Goal: Contribute content: Add original content to the website for others to see

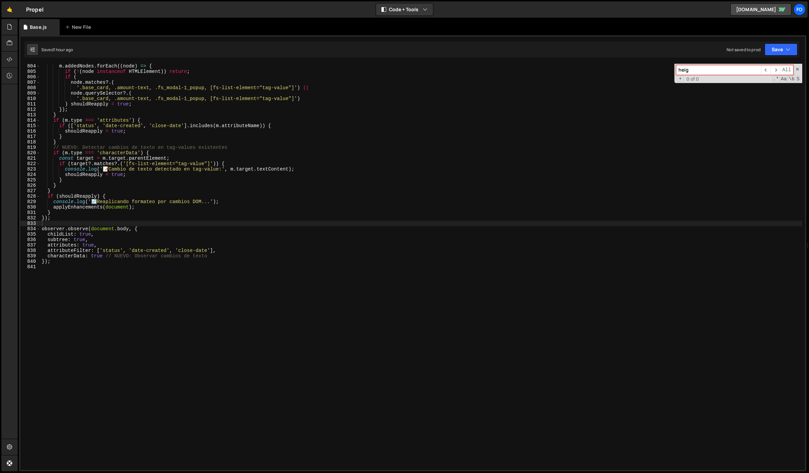
type textarea "}"
click at [334, 182] on div "m . addedNodes . forEach (( node ) => { if ( ! ( node instanceof HTMLElement ))…" at bounding box center [421, 271] width 762 height 417
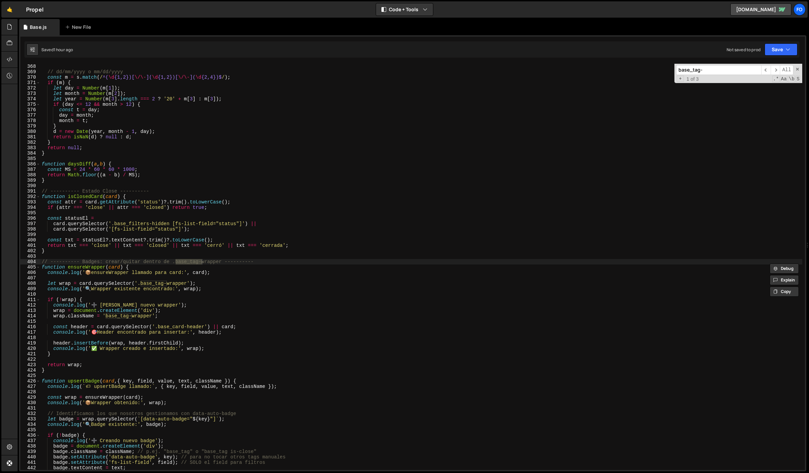
scroll to position [1990, 0]
type input "base_tag-"
drag, startPoint x: 221, startPoint y: 263, endPoint x: 175, endPoint y: 262, distance: 46.1
click at [175, 262] on div "// dd/mm/yyyy o mm/dd/yyyy const m = s . match ( / ^( \d {1,2})[ \/\- ]( \d {1,…" at bounding box center [421, 272] width 762 height 417
click at [227, 163] on div "// dd/mm/yyyy o mm/dd/yyyy const m = s . match ( / ^( \d {1,2})[ \/\- ]( \d {1,…" at bounding box center [421, 272] width 762 height 417
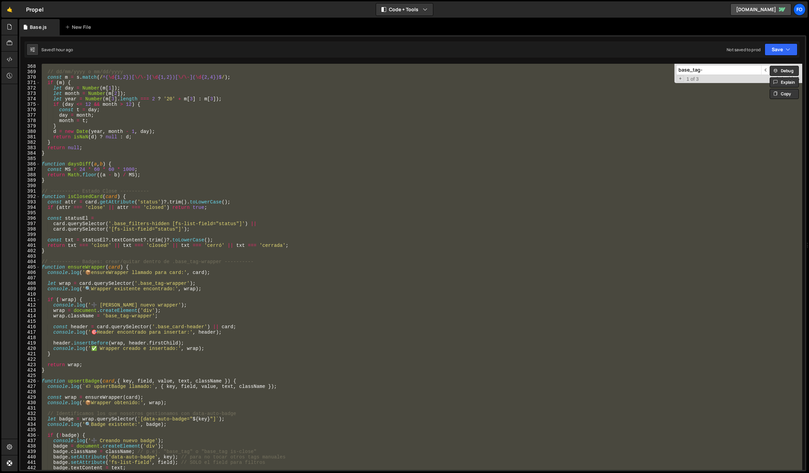
paste textarea
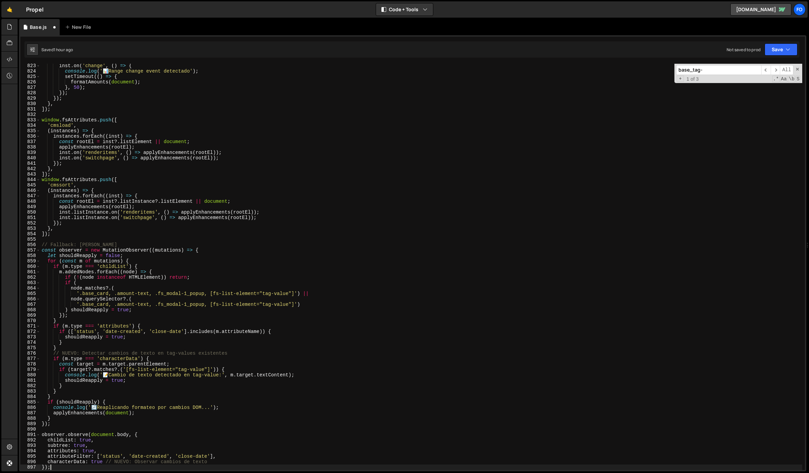
scroll to position [4458, 0]
click at [786, 48] on icon "button" at bounding box center [787, 49] width 5 height 7
click at [760, 62] on button "Save to Staging S Saved 1 hour ago" at bounding box center [757, 70] width 81 height 22
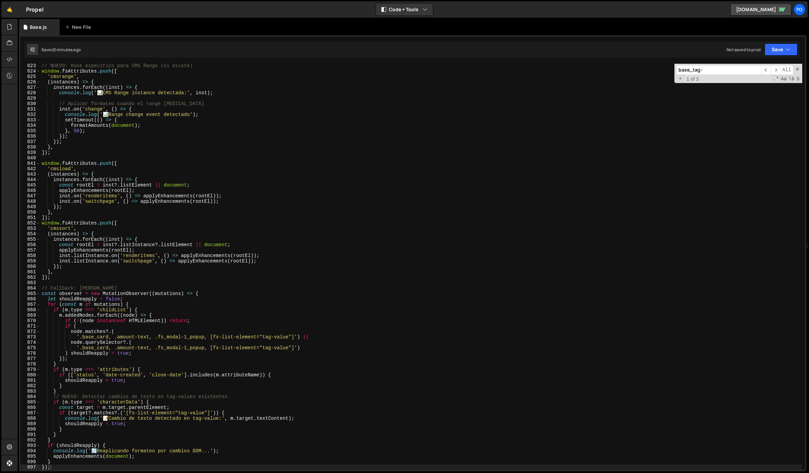
click at [241, 164] on div "// NUEVO: Hook específico para CMS Range (si existe) window . fsAttributes . pu…" at bounding box center [421, 271] width 762 height 417
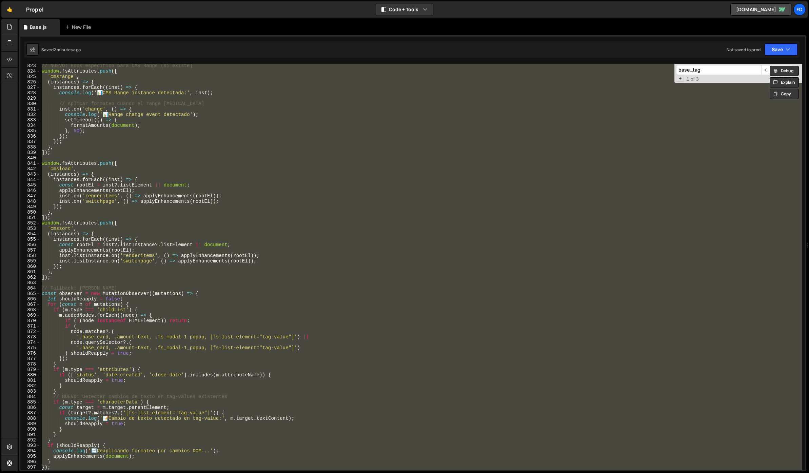
paste textarea
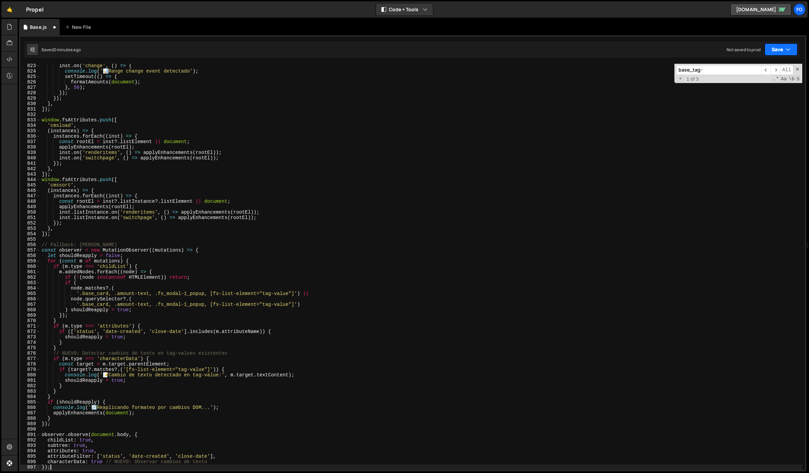
click at [783, 50] on button "Save" at bounding box center [780, 49] width 33 height 12
click at [765, 65] on div "Save to Staging S" at bounding box center [758, 66] width 70 height 7
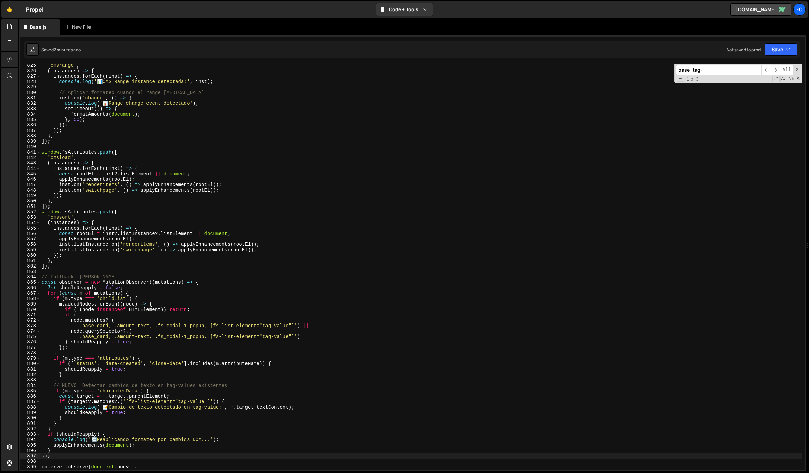
scroll to position [4469, 0]
click at [172, 122] on div "'cmsrange' , ( instances ) => { instances . forEach (( inst ) => { console . lo…" at bounding box center [421, 271] width 762 height 417
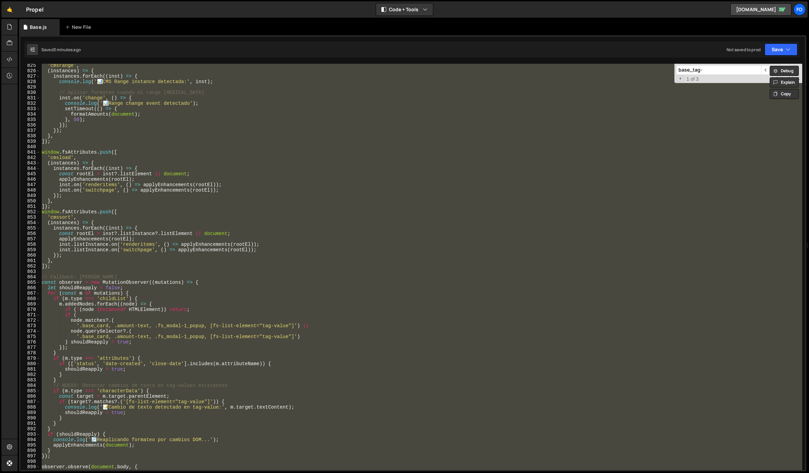
paste textarea
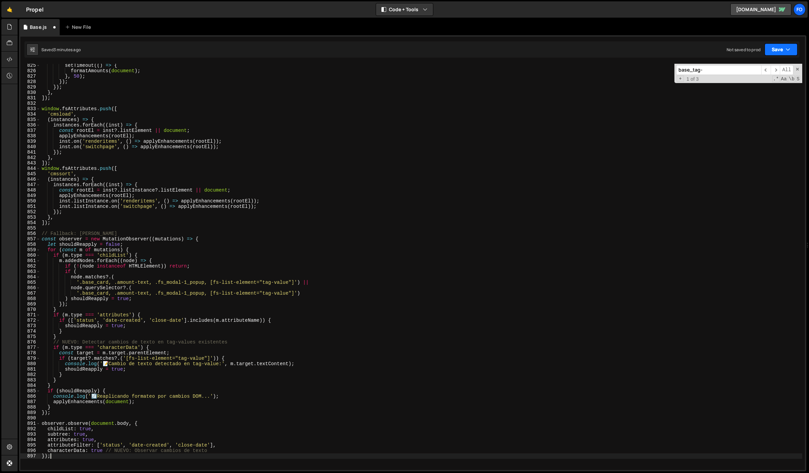
click at [789, 49] on icon "button" at bounding box center [787, 49] width 5 height 7
click at [758, 64] on div "Save to Staging S" at bounding box center [758, 66] width 70 height 7
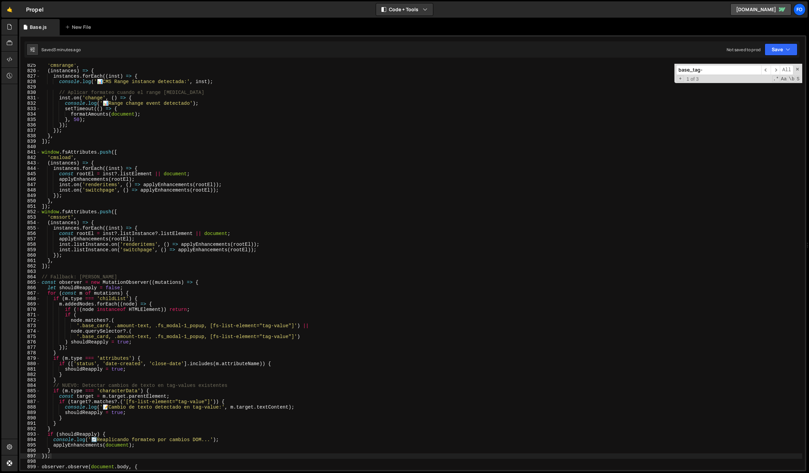
type textarea "'cmsload',"
click at [405, 157] on div "'cmsrange' , ( instances ) => { instances . forEach (( inst ) => { console . lo…" at bounding box center [421, 271] width 762 height 417
paste input "observer = new MutationObserver((mutations) => {"
type input "observer = new MutationObserver((mutations) => {"
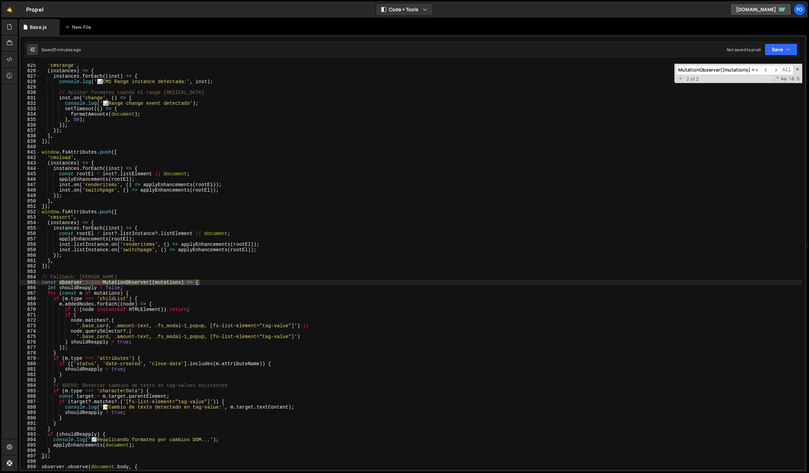
click at [311, 243] on div "'cmsrange' , ( instances ) => { instances . forEach (( inst ) => { console . lo…" at bounding box center [421, 271] width 762 height 417
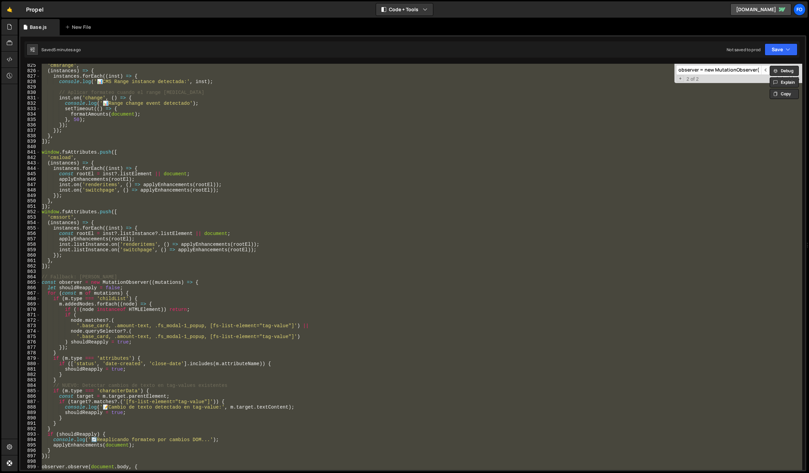
click at [207, 130] on div "'cmsrange' , ( instances ) => { instances . forEach (( inst ) => { console . lo…" at bounding box center [421, 267] width 762 height 406
paste textarea
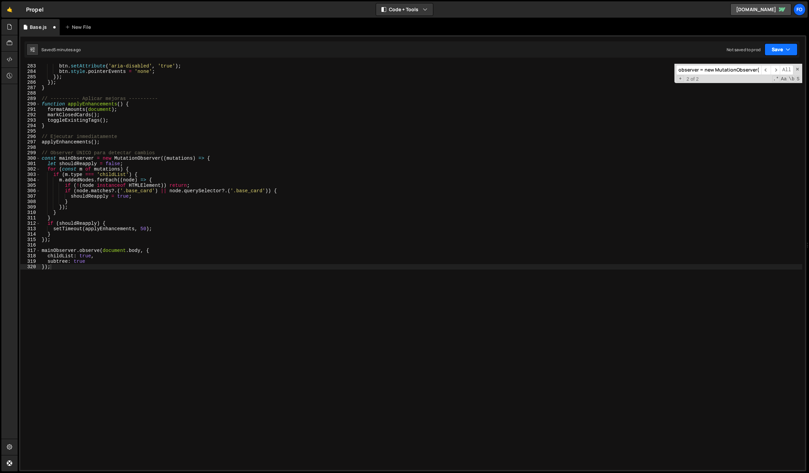
click at [788, 53] on button "Save" at bounding box center [780, 49] width 33 height 12
click at [764, 66] on div "Save to Staging S" at bounding box center [758, 66] width 70 height 7
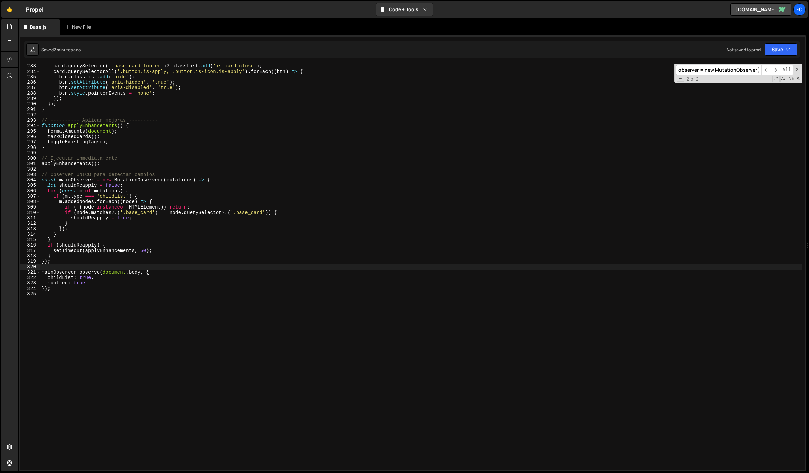
click at [164, 161] on div "card . querySelector ( '.base_card-footer' ) ?. classList . add ( 'is-card-clos…" at bounding box center [421, 271] width 762 height 417
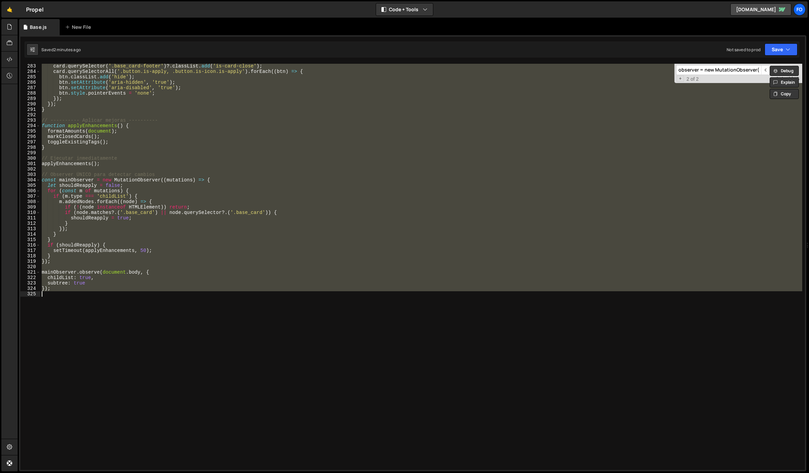
paste textarea
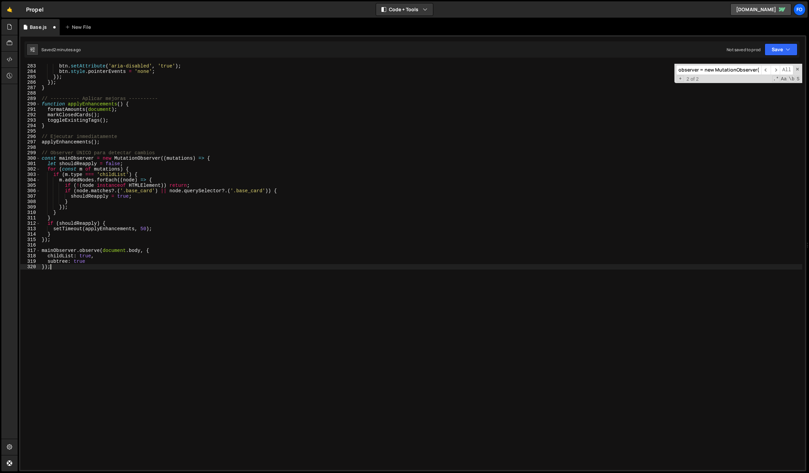
click at [799, 47] on div "Saved 2 minutes ago Not saved to prod Upgrade to Edit Save Save to Staging S Sa…" at bounding box center [411, 49] width 775 height 16
click at [791, 52] on button "Save" at bounding box center [780, 49] width 33 height 12
click at [763, 68] on div "Save to Staging S" at bounding box center [758, 66] width 70 height 7
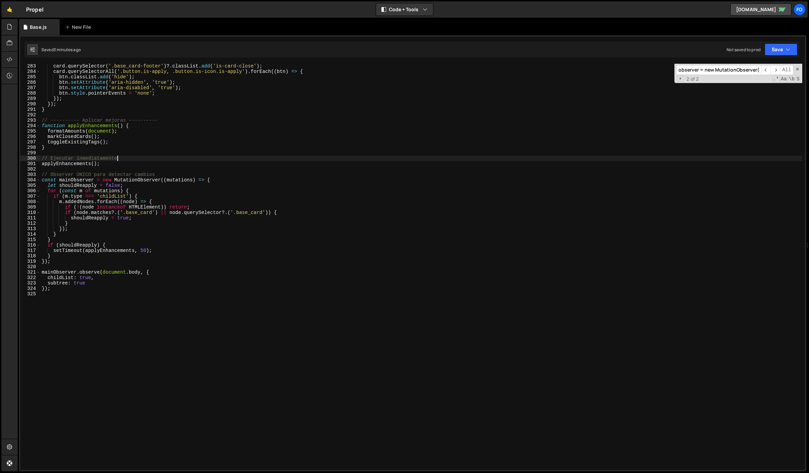
click at [180, 160] on div "card . querySelector ( '.base_card-footer' ) ?. classList . add ( 'is-card-clos…" at bounding box center [421, 271] width 762 height 417
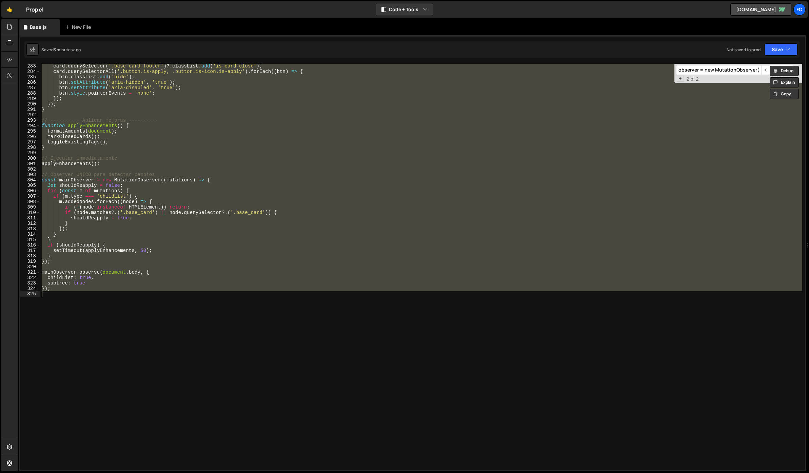
paste textarea
type textarea "});"
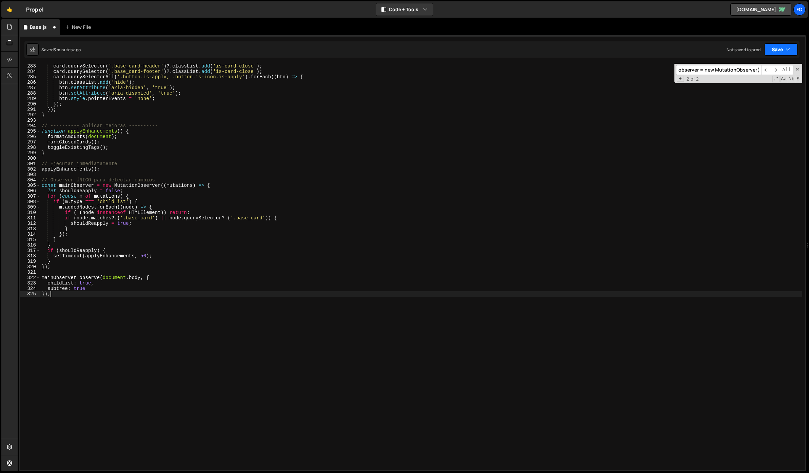
click at [773, 48] on button "Save" at bounding box center [780, 49] width 33 height 12
click at [752, 70] on div "3 minutes ago" at bounding box center [747, 73] width 26 height 6
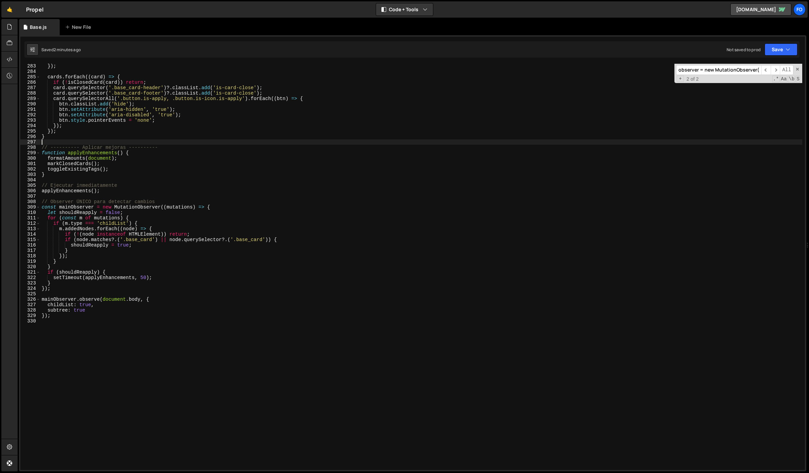
click at [156, 142] on div "}) ; cards . forEach (( card ) => { if ( ! isClosedCard ( card )) return ; card…" at bounding box center [421, 271] width 762 height 417
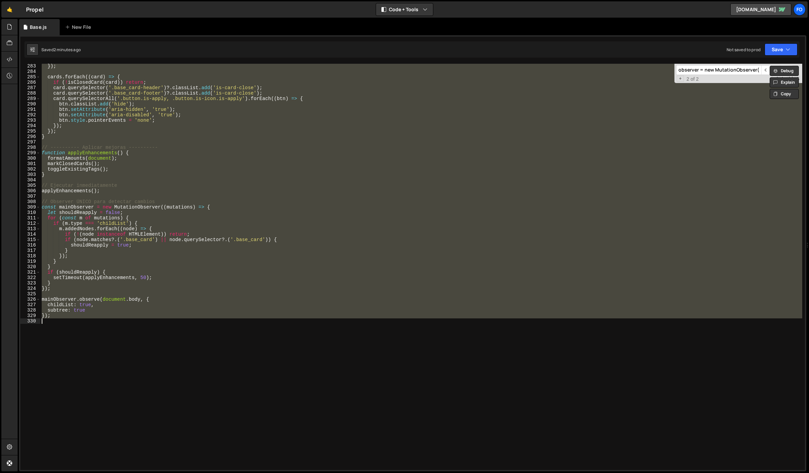
paste textarea
type textarea "});"
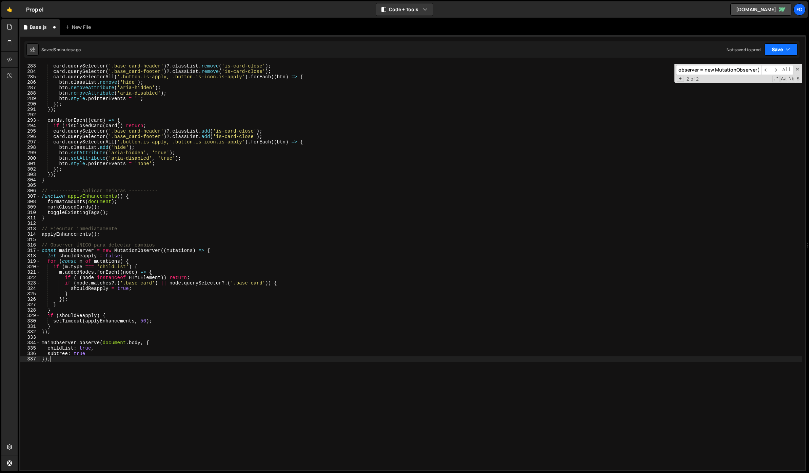
click at [779, 44] on button "Save" at bounding box center [780, 49] width 33 height 12
click at [766, 59] on div "Save to Staging S Saved 3 minutes ago Save to Production S Not saved to prod Sa…" at bounding box center [758, 81] width 82 height 45
click at [768, 48] on button "Save" at bounding box center [780, 49] width 33 height 12
click at [763, 68] on div "Save to Staging S" at bounding box center [758, 66] width 70 height 7
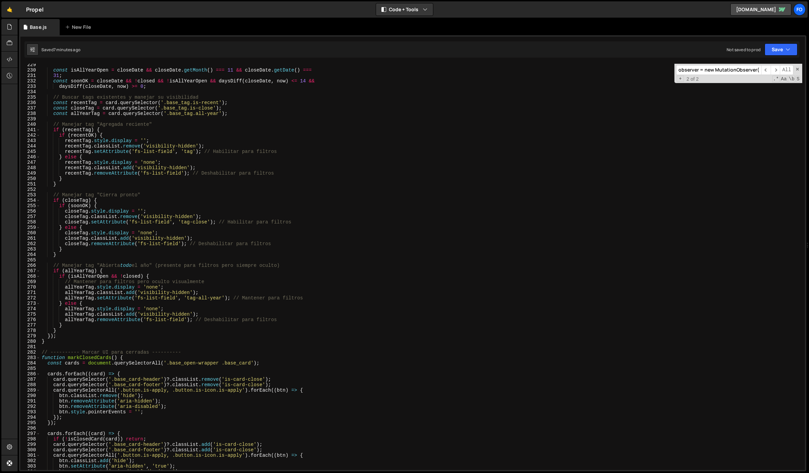
scroll to position [1237, 0]
click at [698, 66] on input "observer = new MutationObserver((mutations) => {" at bounding box center [718, 70] width 85 height 10
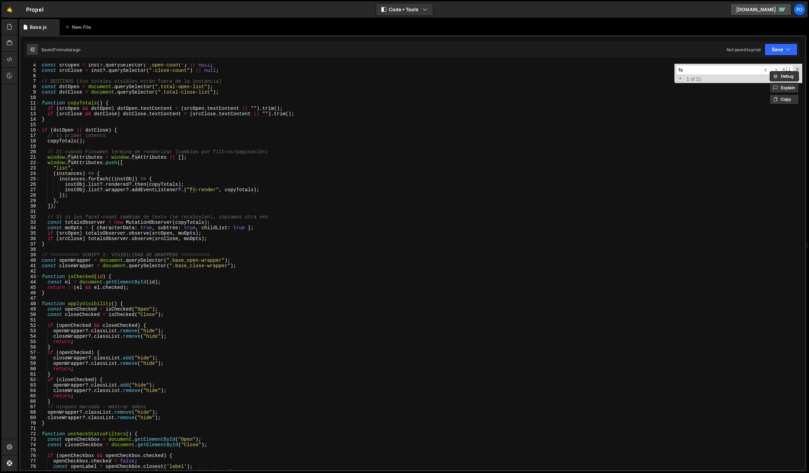
scroll to position [18, 0]
type input "fs"
click at [292, 147] on div "const srcOpen = inst ?. querySelector ( ".open-count" ) || null ; const srcClos…" at bounding box center [421, 270] width 762 height 417
click at [289, 149] on div "const srcOpen = inst ?. querySelector ( ".open-count" ) || null ; const srcClos…" at bounding box center [421, 270] width 762 height 417
click at [203, 157] on div "const srcOpen = inst ?. querySelector ( ".open-count" ) || null ; const srcClos…" at bounding box center [421, 270] width 762 height 417
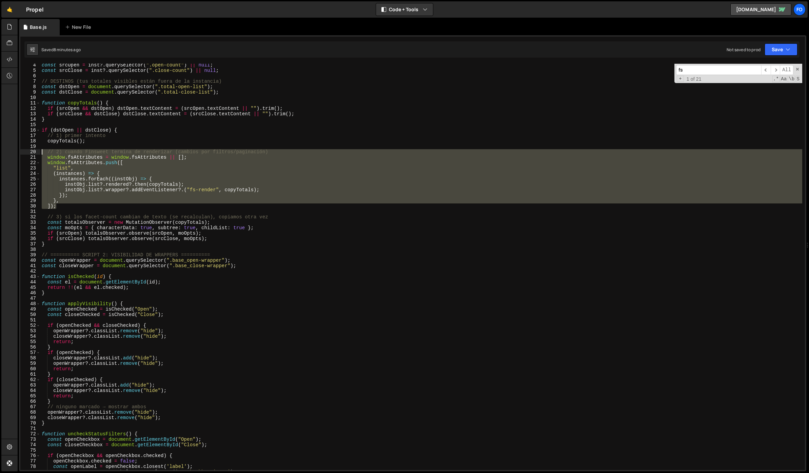
drag, startPoint x: 75, startPoint y: 205, endPoint x: 36, endPoint y: 152, distance: 66.0
click at [36, 152] on div "window.fsAttributes = window.fsAttributes || []; 4 5 6 7 8 9 10 11 12 13 14 15 …" at bounding box center [412, 267] width 784 height 406
type textarea "// 2) cuando Finsweet termina de renderizar (cambios por filtros/paginación) wi…"
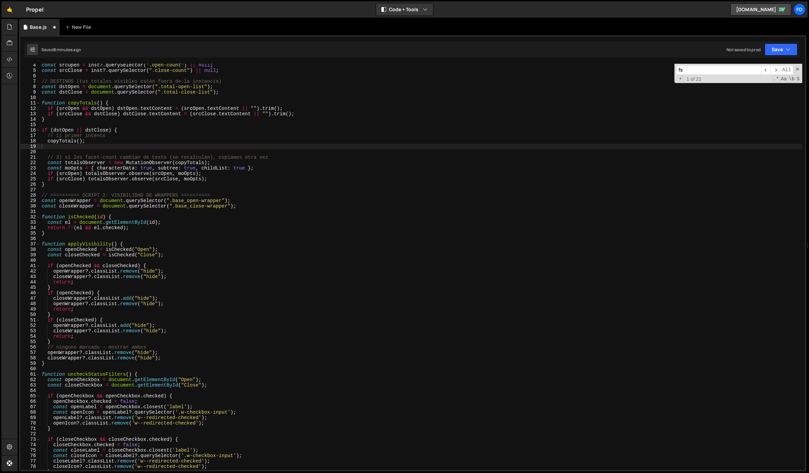
click at [707, 70] on input "fs" at bounding box center [718, 70] width 85 height 10
click at [776, 70] on span "​" at bounding box center [774, 70] width 9 height 10
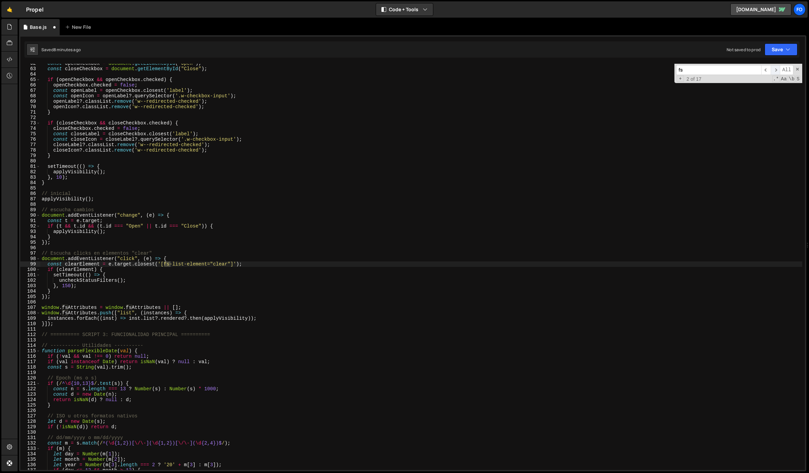
click at [776, 70] on span "​" at bounding box center [774, 70] width 9 height 10
click at [206, 310] on div "const openCheckbox = document . getElementById ( "Open" ) ; const closeCheckbox…" at bounding box center [421, 269] width 762 height 417
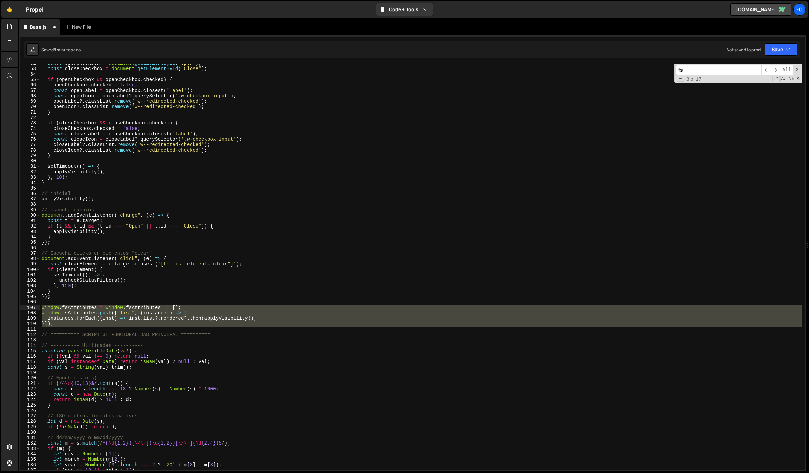
drag, startPoint x: 68, startPoint y: 326, endPoint x: 7, endPoint y: 305, distance: 65.0
click at [7, 305] on div "Hold on a sec... Are you certain you wish to leave this page? Any changes you'v…" at bounding box center [404, 236] width 809 height 473
type textarea "window.fsAttributes = window.fsAttributes || []; window.fsAttributes.push(["lis…"
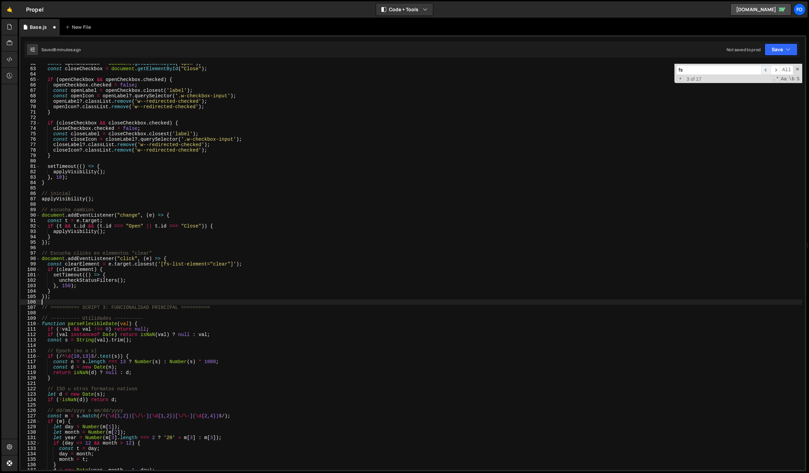
click at [767, 67] on span "​" at bounding box center [765, 70] width 9 height 10
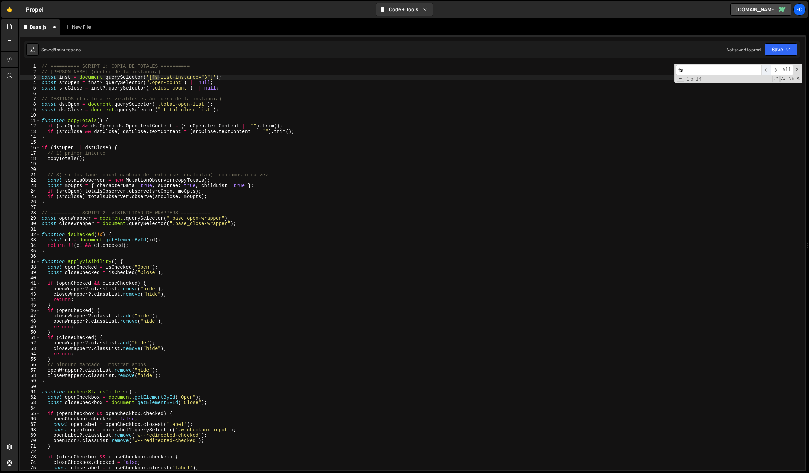
scroll to position [0, 0]
click at [767, 67] on span "​" at bounding box center [765, 70] width 9 height 10
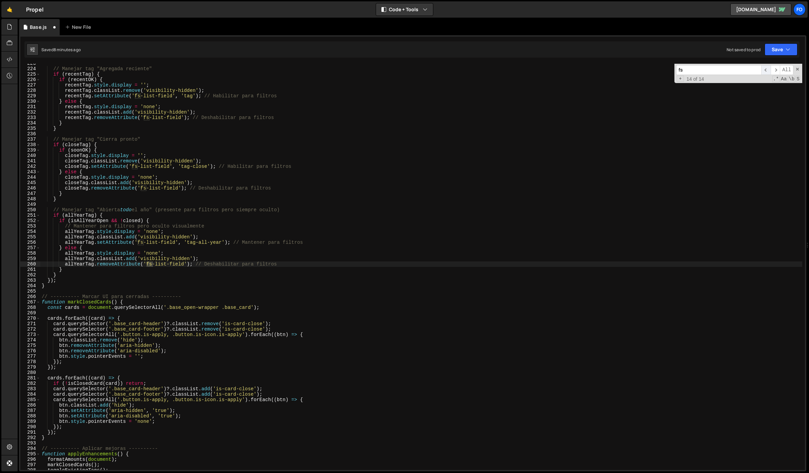
scroll to position [1207, 0]
click at [767, 67] on span "​" at bounding box center [765, 70] width 9 height 10
click at [775, 45] on button "Save" at bounding box center [780, 49] width 33 height 12
click at [745, 69] on div "Saved 8 minutes ago" at bounding box center [758, 73] width 70 height 8
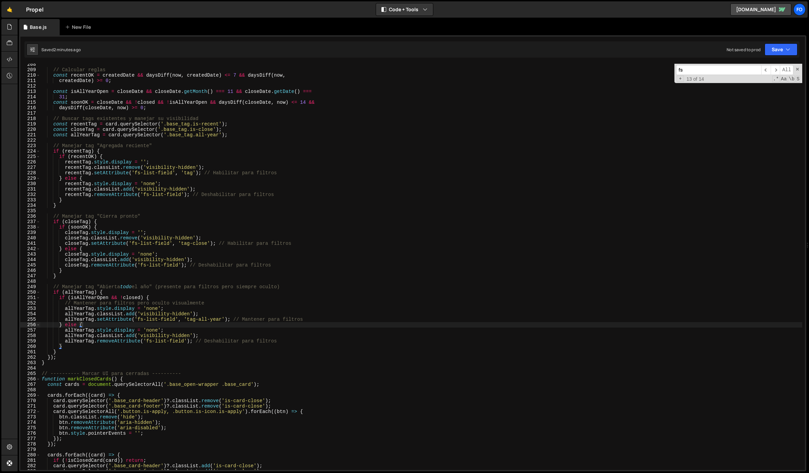
scroll to position [1109, 0]
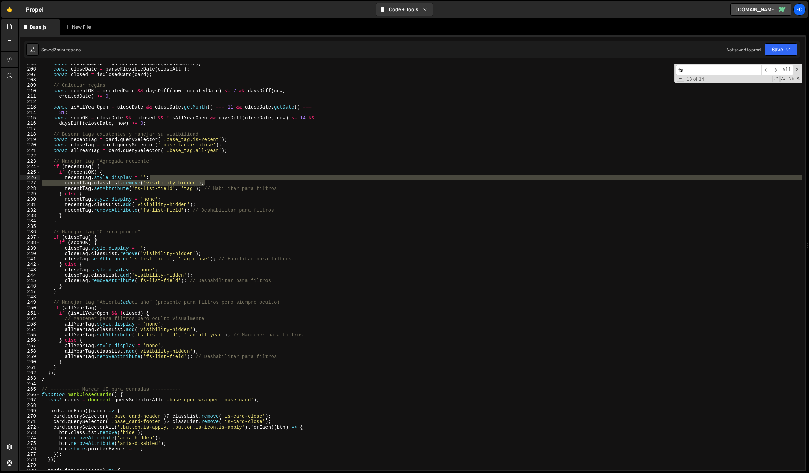
drag, startPoint x: 209, startPoint y: 181, endPoint x: 209, endPoint y: 176, distance: 4.7
click at [209, 176] on div "const createdDate = parseFlexibleDate ( createdAttr ) ; const closeDate = parse…" at bounding box center [421, 269] width 762 height 417
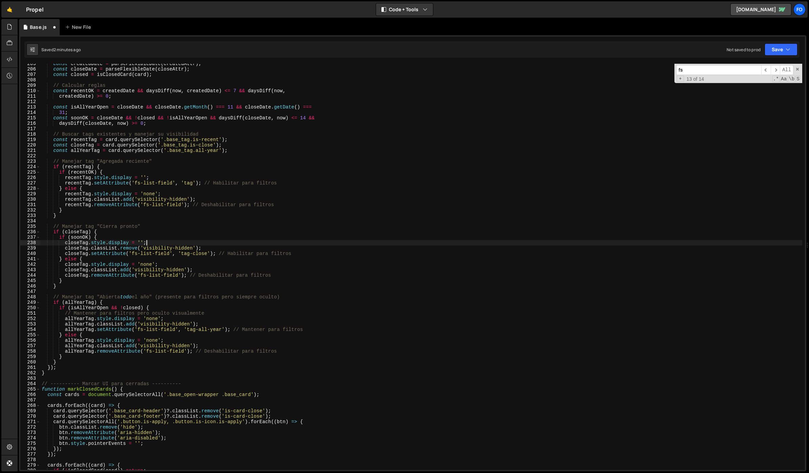
click at [205, 243] on div "const createdDate = parseFlexibleDate ( createdAttr ) ; const closeDate = parse…" at bounding box center [421, 269] width 762 height 417
click at [205, 250] on div "const createdDate = parseFlexibleDate ( createdAttr ) ; const closeDate = parse…" at bounding box center [421, 269] width 762 height 417
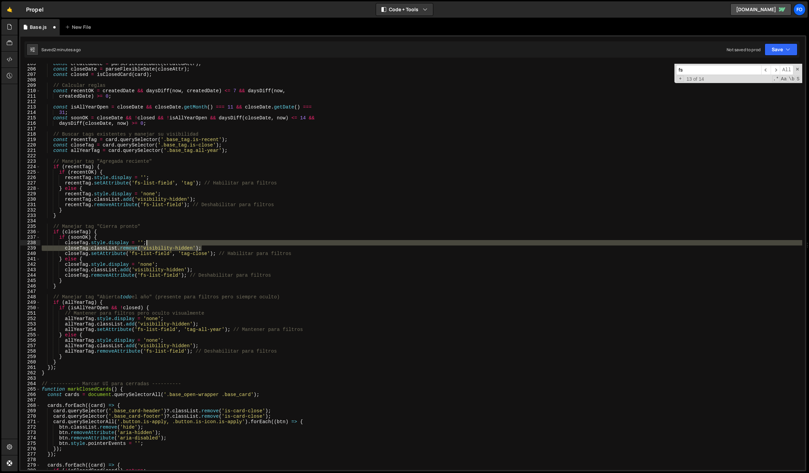
drag, startPoint x: 206, startPoint y: 247, endPoint x: 205, endPoint y: 243, distance: 4.5
click at [205, 243] on div "const createdDate = parseFlexibleDate ( createdAttr ) ; const closeDate = parse…" at bounding box center [421, 269] width 762 height 417
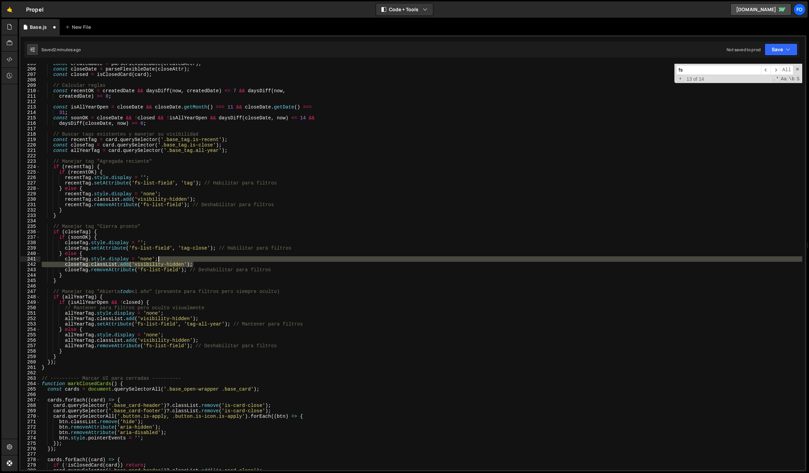
click at [205, 259] on div "const createdDate = parseFlexibleDate ( createdAttr ) ; const closeDate = parse…" at bounding box center [421, 269] width 762 height 417
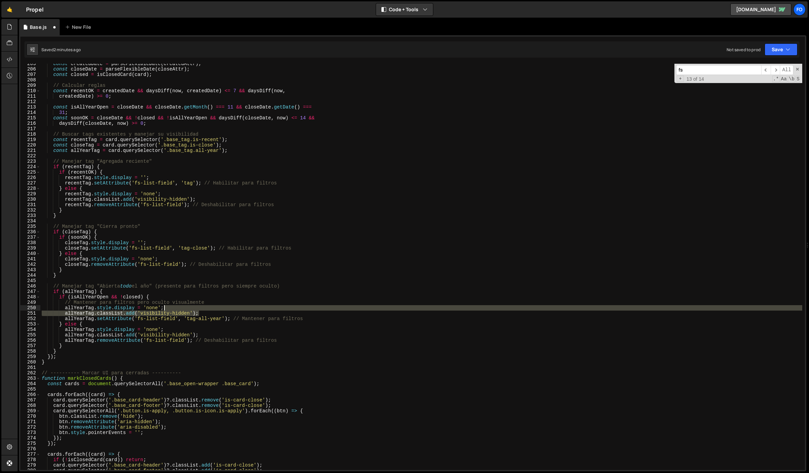
drag, startPoint x: 208, startPoint y: 311, endPoint x: 208, endPoint y: 306, distance: 5.4
click at [208, 306] on div "const createdDate = parseFlexibleDate ( createdAttr ) ; const closeDate = parse…" at bounding box center [421, 269] width 762 height 417
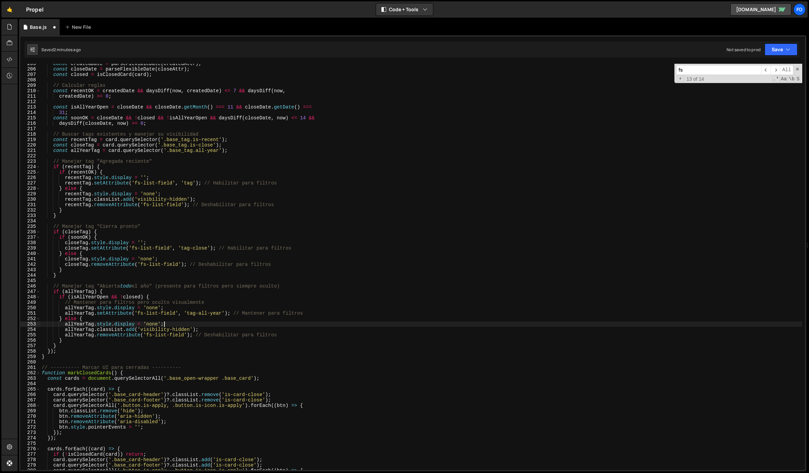
click at [201, 324] on div "const createdDate = parseFlexibleDate ( createdAttr ) ; const closeDate = parse…" at bounding box center [421, 269] width 762 height 417
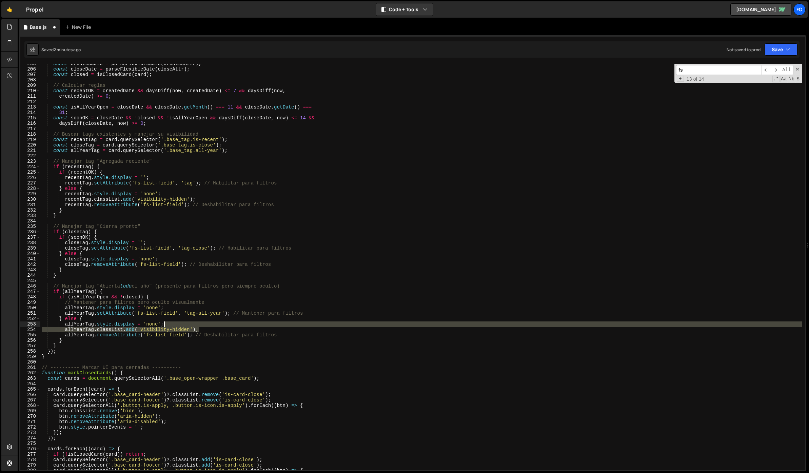
drag, startPoint x: 202, startPoint y: 328, endPoint x: 201, endPoint y: 324, distance: 3.9
click at [201, 324] on div "const createdDate = parseFlexibleDate ( createdAttr ) ; const closeDate = parse…" at bounding box center [421, 269] width 762 height 417
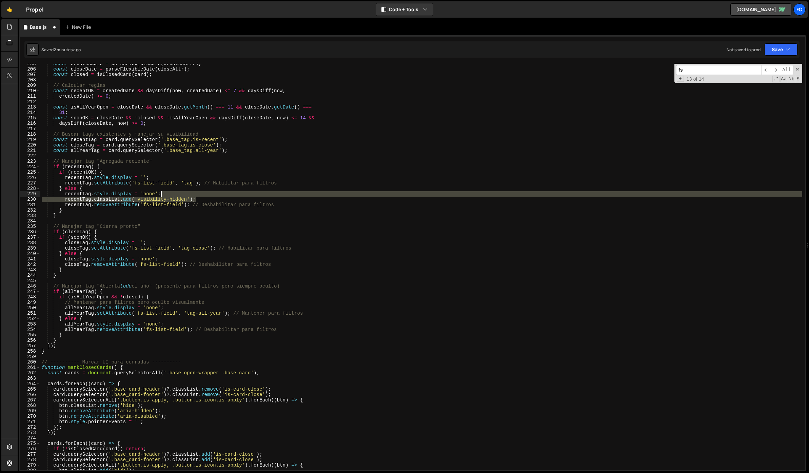
click at [209, 195] on div "const createdDate = parseFlexibleDate ( createdAttr ) ; const closeDate = parse…" at bounding box center [421, 269] width 762 height 417
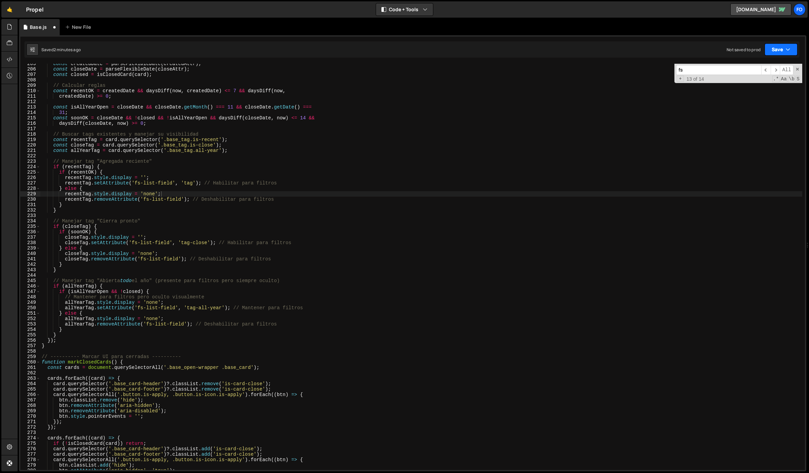
click at [768, 46] on button "Save" at bounding box center [780, 49] width 33 height 12
click at [759, 68] on div "Save to Staging S" at bounding box center [758, 66] width 70 height 7
click at [178, 165] on div "const createdDate = parseFlexibleDate ( createdAttr ) ; const closeDate = parse…" at bounding box center [421, 269] width 762 height 417
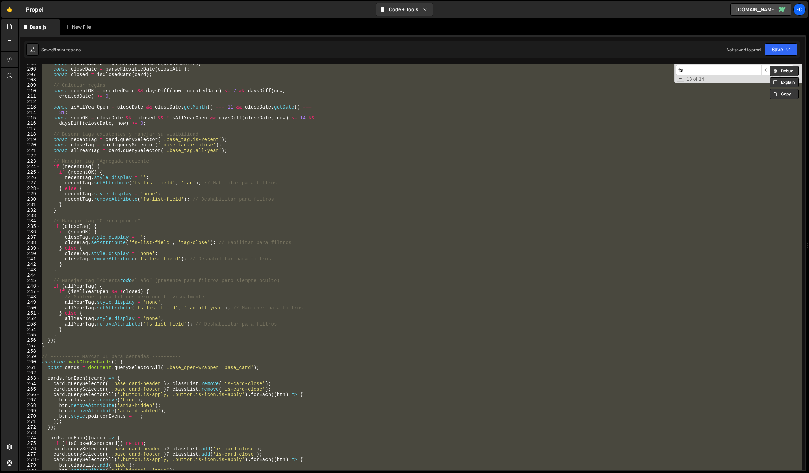
paste textarea
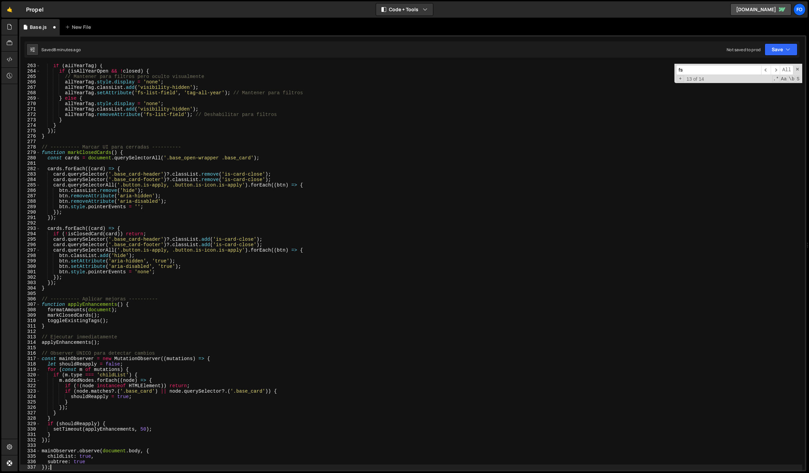
scroll to position [1421, 0]
click at [793, 48] on button "Save" at bounding box center [780, 49] width 33 height 12
click at [776, 63] on div "Save to Staging S" at bounding box center [758, 66] width 70 height 7
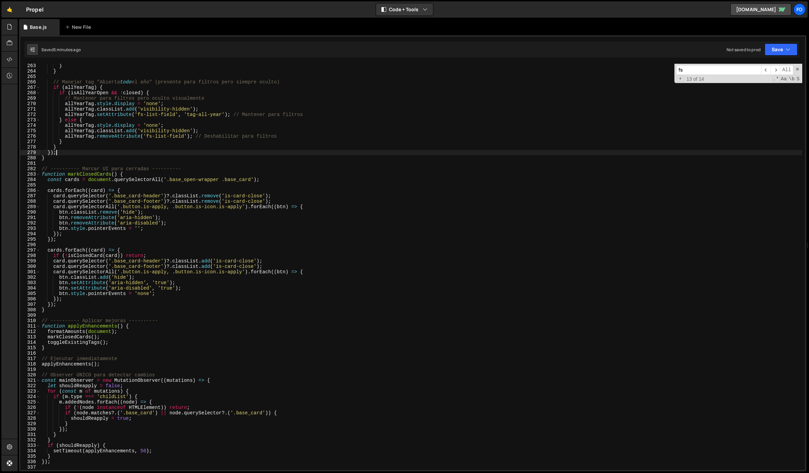
click at [264, 155] on div "} } // Manejar tag "Abierta todo el año" (presente para filtros pero siempre oc…" at bounding box center [421, 271] width 762 height 417
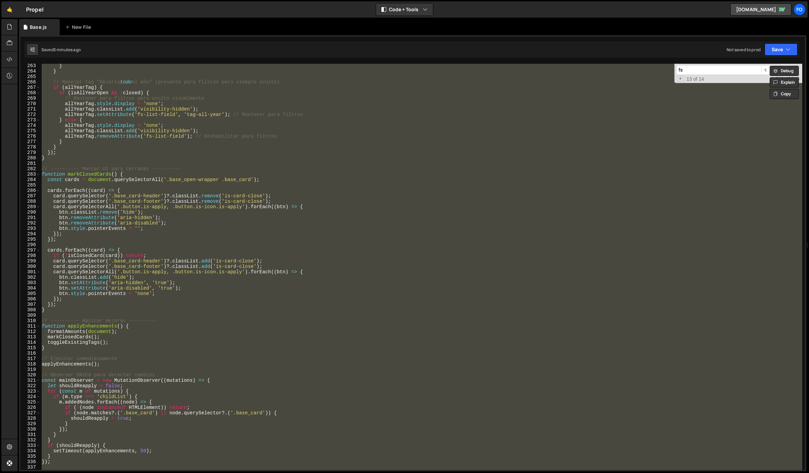
paste textarea
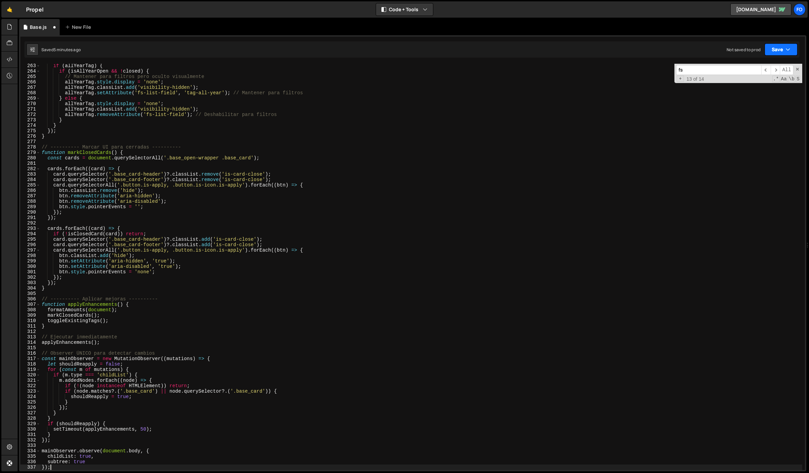
click at [789, 47] on icon "button" at bounding box center [787, 49] width 5 height 7
click at [760, 67] on div "Save to Staging S" at bounding box center [758, 66] width 70 height 7
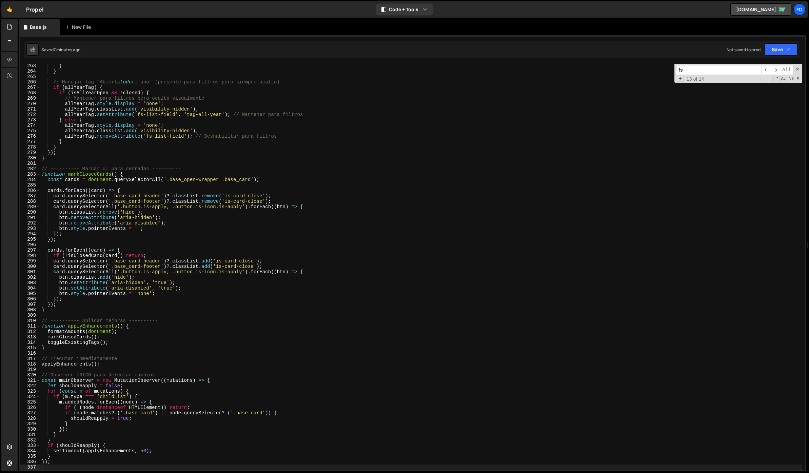
click at [243, 157] on div "} } // Manejar tag "Abierta todo el año" (presente para filtros pero siempre oc…" at bounding box center [421, 271] width 762 height 417
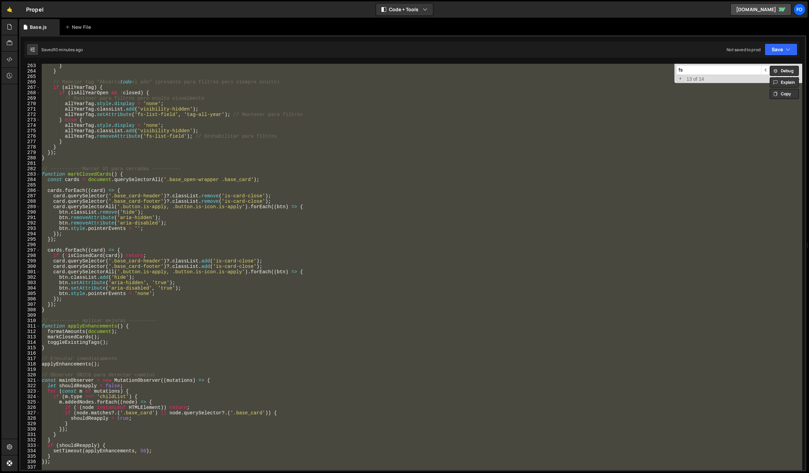
click at [180, 147] on div "} } // Manejar tag "Abierta todo el año" (presente para filtros pero siempre oc…" at bounding box center [421, 267] width 762 height 406
paste textarea "]);"
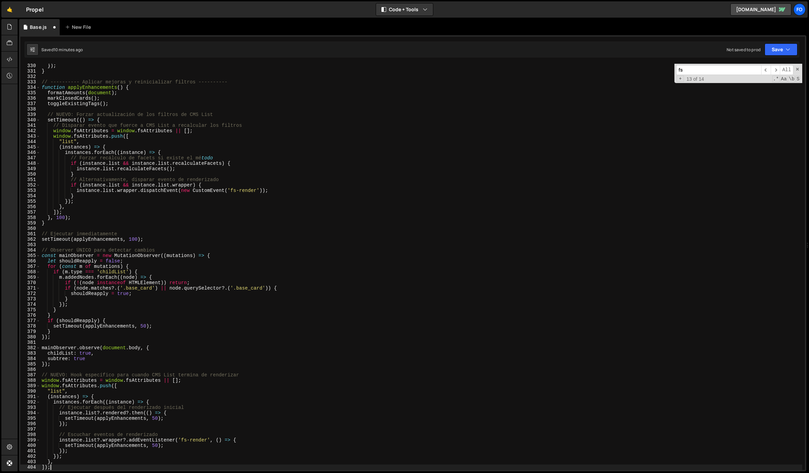
scroll to position [1785, 0]
click at [783, 49] on button "Save" at bounding box center [780, 49] width 33 height 12
click at [733, 78] on button "Save to Staging S Saved 10 minutes ago" at bounding box center [757, 70] width 81 height 22
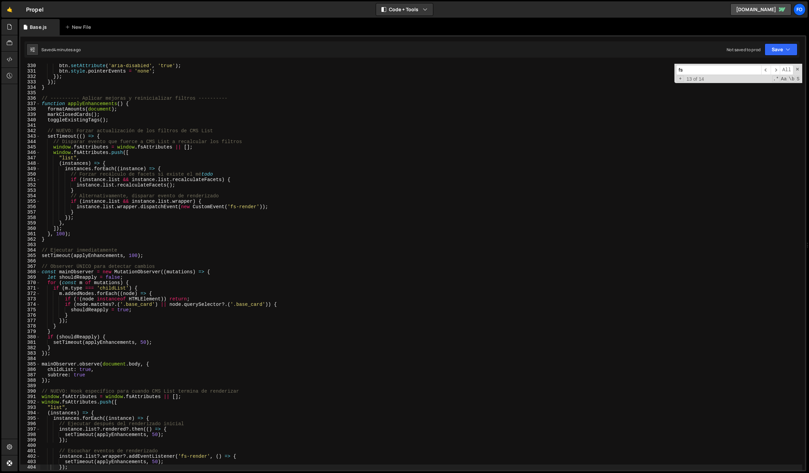
click at [239, 142] on div "btn . setAttribute ( 'aria-disabled' , 'true' ) ; btn . style . pointerEvents =…" at bounding box center [421, 271] width 762 height 417
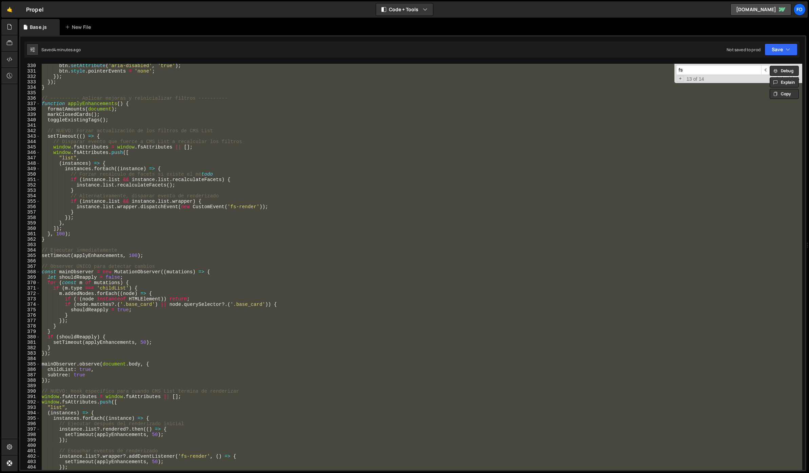
paste textarea "}]);"
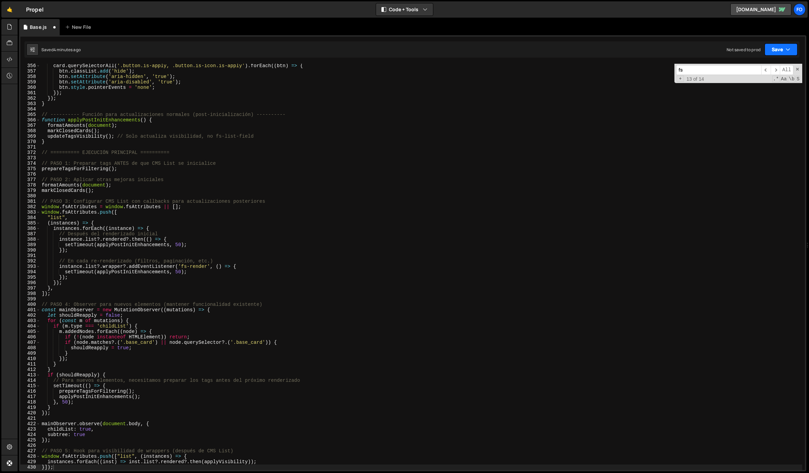
click at [787, 52] on icon "button" at bounding box center [787, 49] width 5 height 7
click at [756, 73] on div "4 minutes ago" at bounding box center [747, 73] width 26 height 6
click at [320, 137] on div "card . querySelectorAll ( '.button.is-apply, .button.is-icon.is-apply' ) . forE…" at bounding box center [421, 271] width 762 height 417
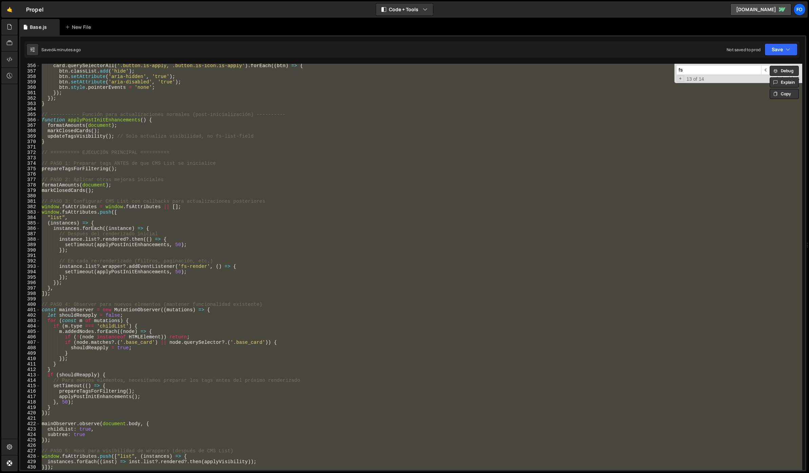
paste textarea ", 2000);"
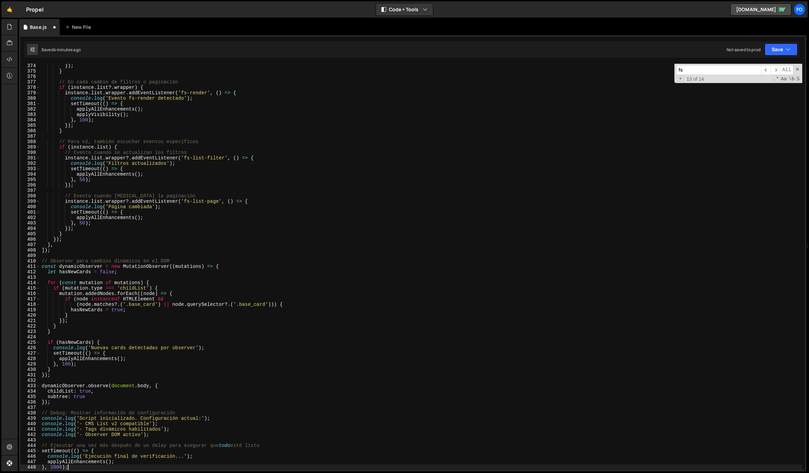
click at [712, 69] on input "fs" at bounding box center [718, 70] width 85 height 10
click at [782, 53] on button "Save" at bounding box center [780, 49] width 33 height 12
click at [741, 69] on div "Saved 4 minutes ago" at bounding box center [758, 73] width 70 height 8
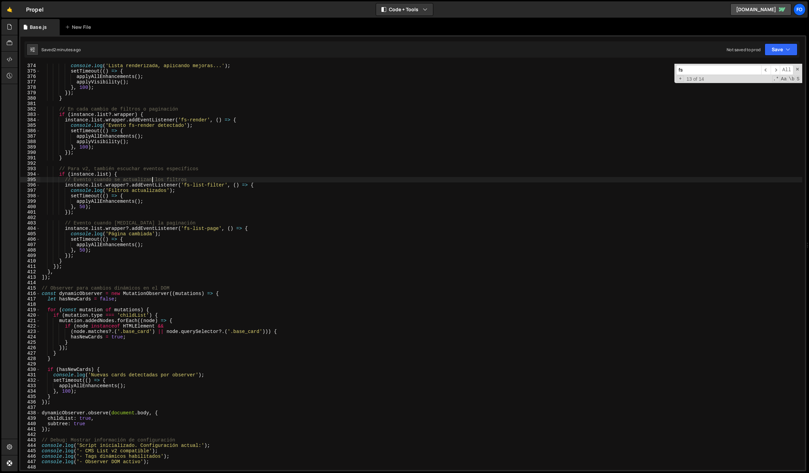
click at [152, 178] on div "console . log ( 'Lista renderizada, aplicando mejoras...' ) ; setTimeout (( ) =…" at bounding box center [421, 271] width 762 height 417
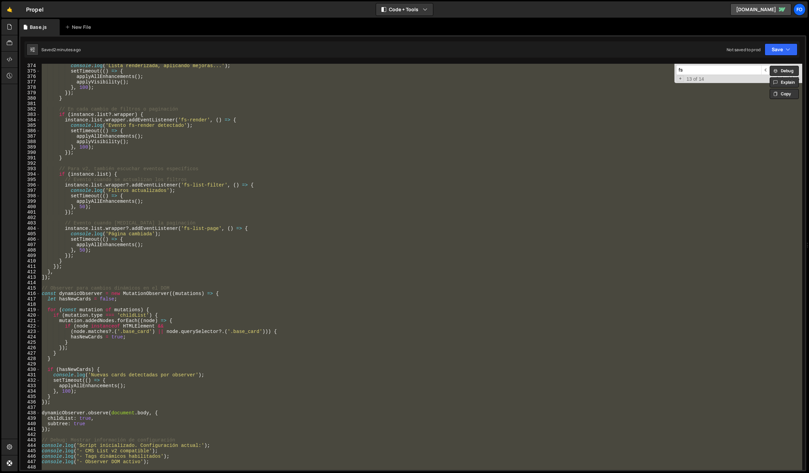
paste textarea
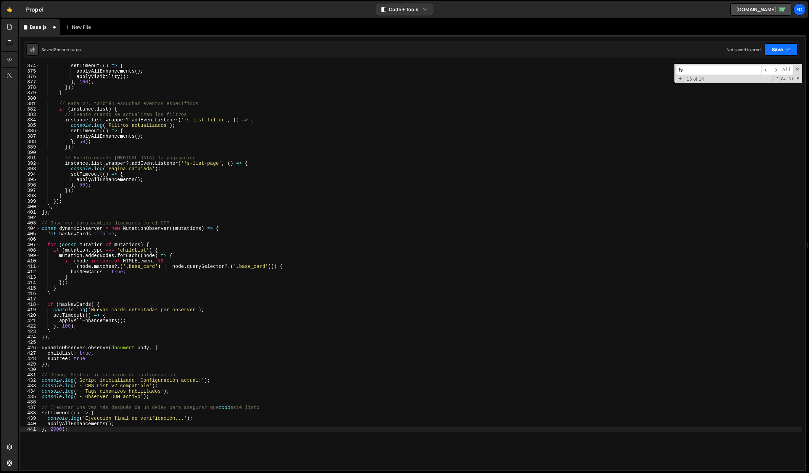
click at [792, 53] on button "Save" at bounding box center [780, 49] width 33 height 12
click at [761, 73] on div "2 minutes ago" at bounding box center [747, 73] width 26 height 6
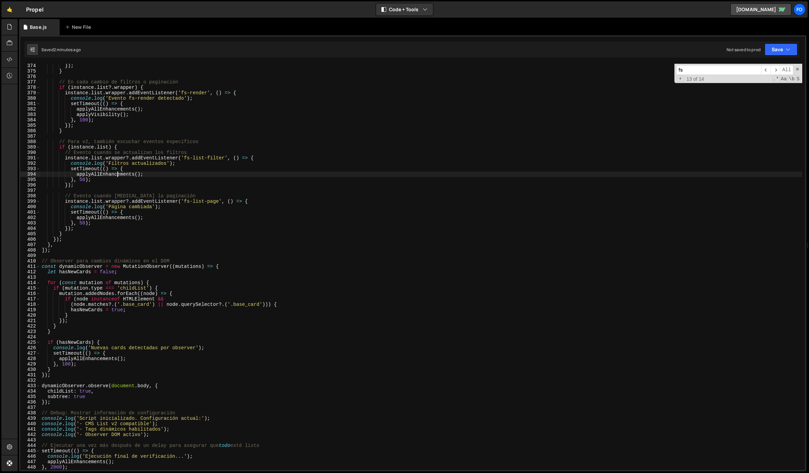
click at [118, 173] on div "}) ; } // En cada cambio de filtros o paginación if ( instance . list ?. wrappe…" at bounding box center [421, 271] width 762 height 417
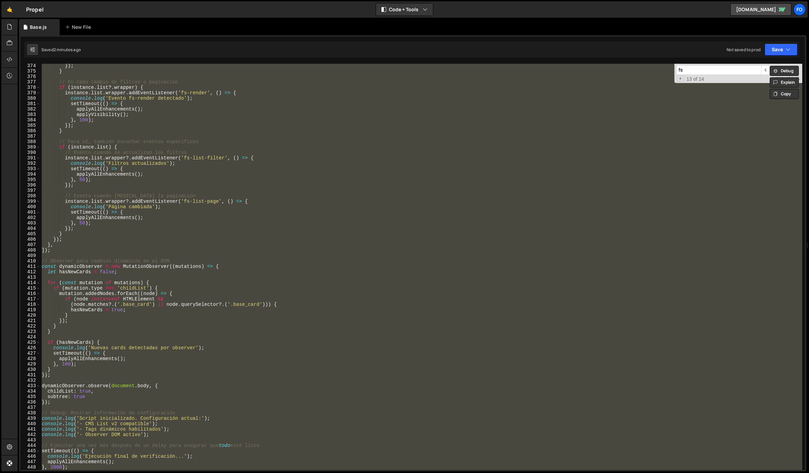
paste textarea
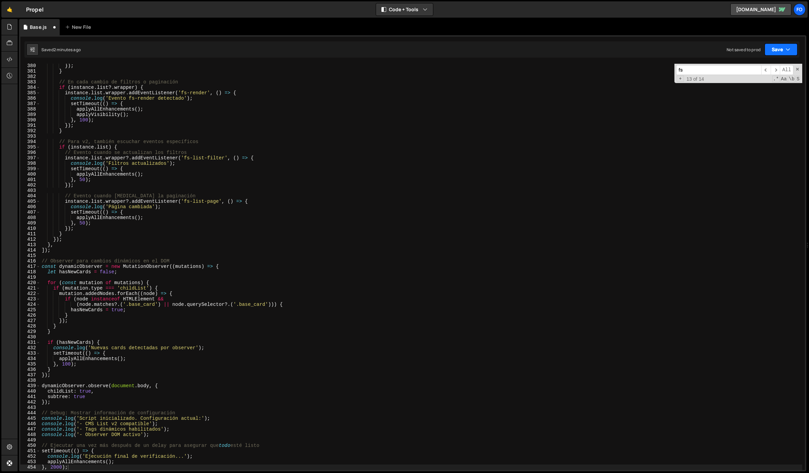
click at [777, 46] on button "Save" at bounding box center [780, 49] width 33 height 12
click at [759, 67] on div "Save to Staging S" at bounding box center [758, 66] width 70 height 7
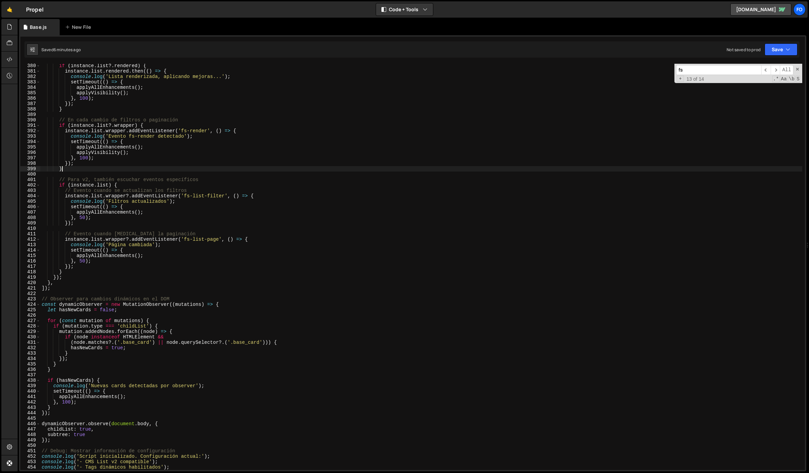
click at [191, 167] on div "if ( instance . list ?. rendered ) { instance . list . rendered . then (( ) => …" at bounding box center [421, 271] width 762 height 417
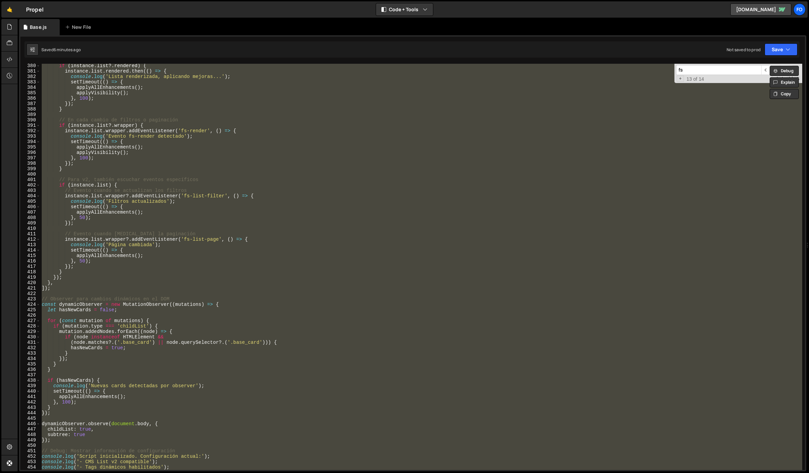
paste textarea "3000);"
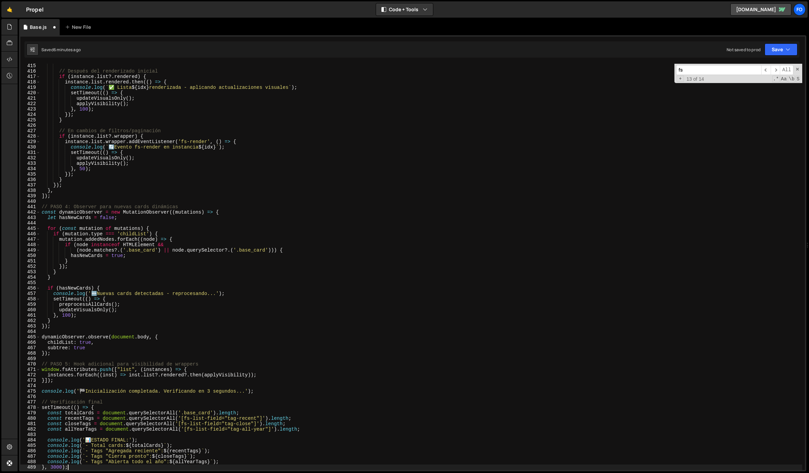
scroll to position [2246, 0]
click at [790, 46] on button "Save" at bounding box center [780, 49] width 33 height 12
click at [746, 75] on div "6 minutes ago" at bounding box center [747, 73] width 26 height 6
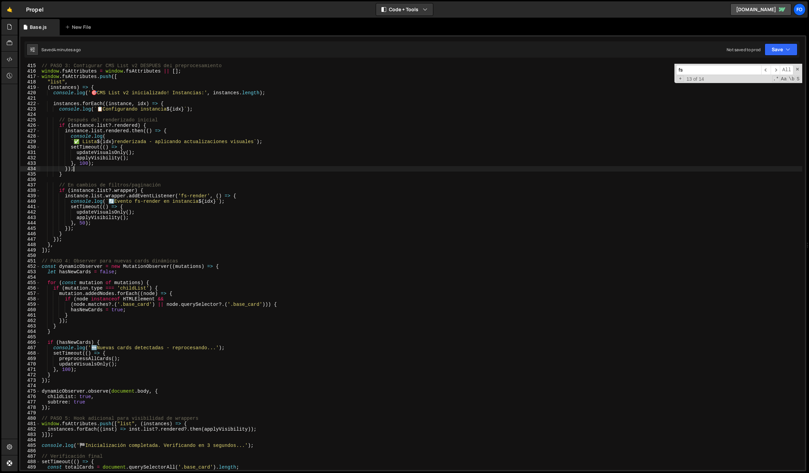
click at [155, 166] on div "// PASO 3: Configurar CMS List v2 DESPUÉS del preprocesamiento window . fsAttri…" at bounding box center [421, 271] width 762 height 417
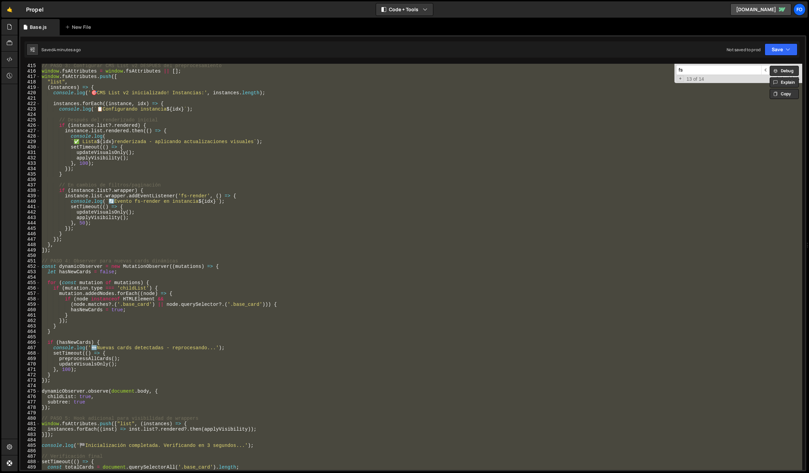
paste textarea "console.log('Script simplificado inicializado');"
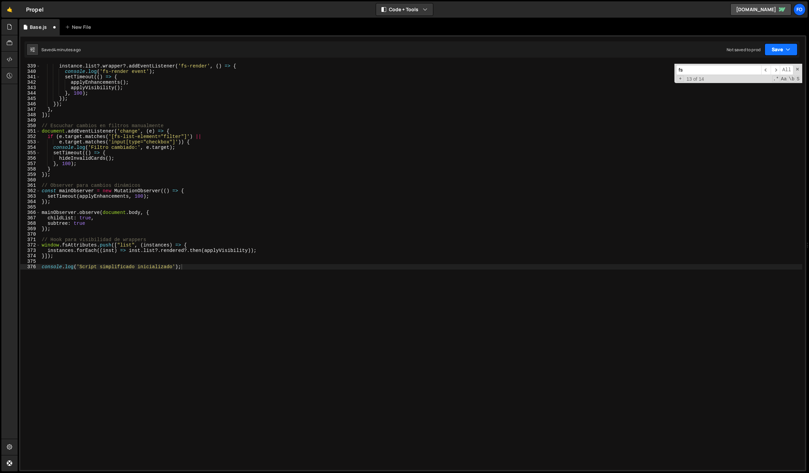
click at [776, 52] on button "Save" at bounding box center [780, 49] width 33 height 12
click at [758, 74] on div "4 minutes ago" at bounding box center [747, 73] width 26 height 6
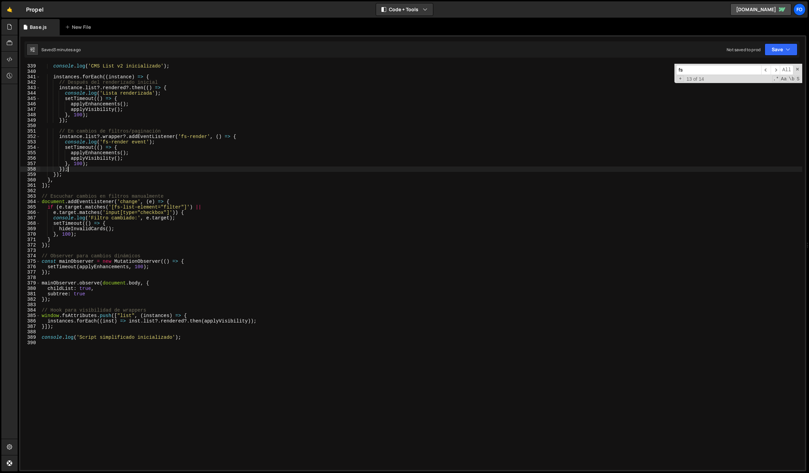
click at [210, 167] on div "console . log ( 'CMS List v2 inicializado' ) ; instances . forEach (( instance …" at bounding box center [421, 271] width 762 height 417
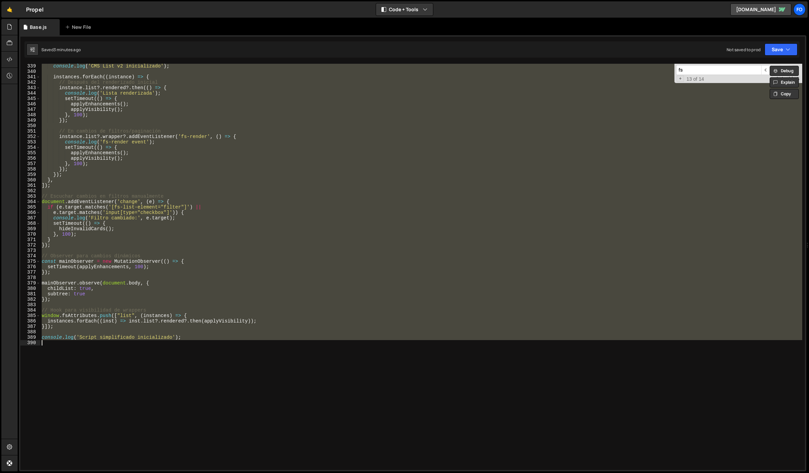
paste textarea "inicializado - procesamiento de tags completado antes de CMS List');"
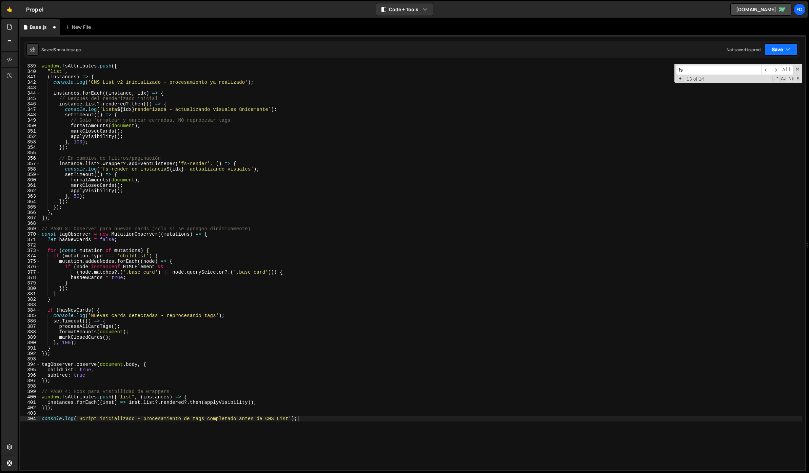
click at [775, 46] on button "Save" at bounding box center [780, 49] width 33 height 12
click at [755, 72] on div "3 minutes ago" at bounding box center [747, 73] width 26 height 6
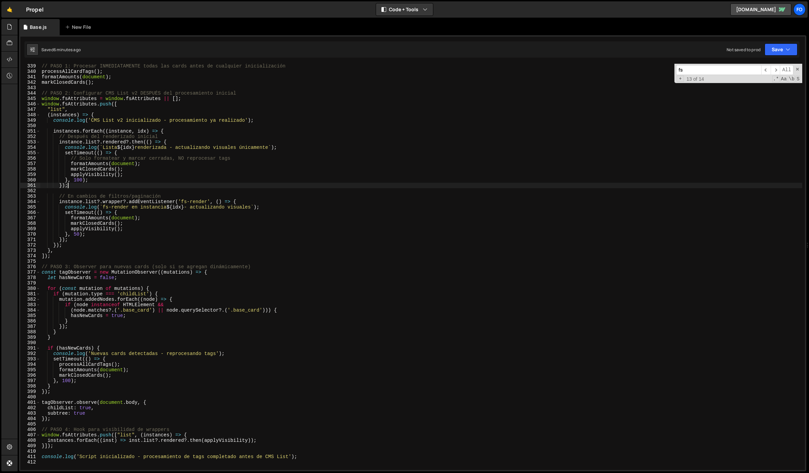
click at [132, 187] on div "// PASO 1: Procesar INMEDIATAMENTE todas las cards antes de cualquier inicializ…" at bounding box center [421, 271] width 762 height 417
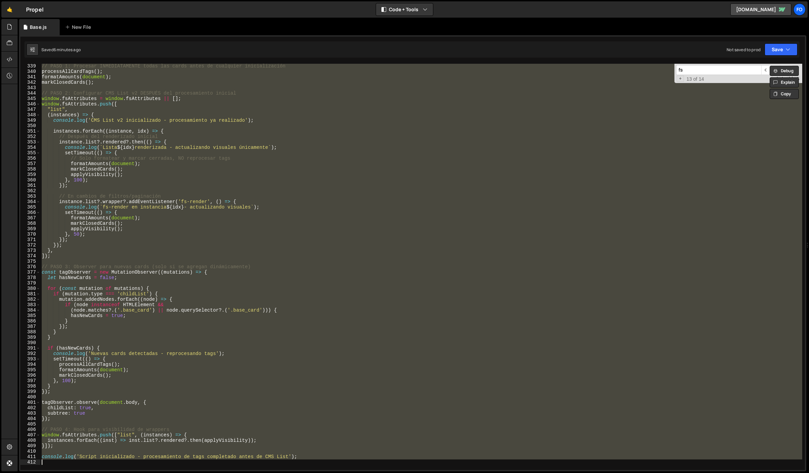
paste textarea "}]);"
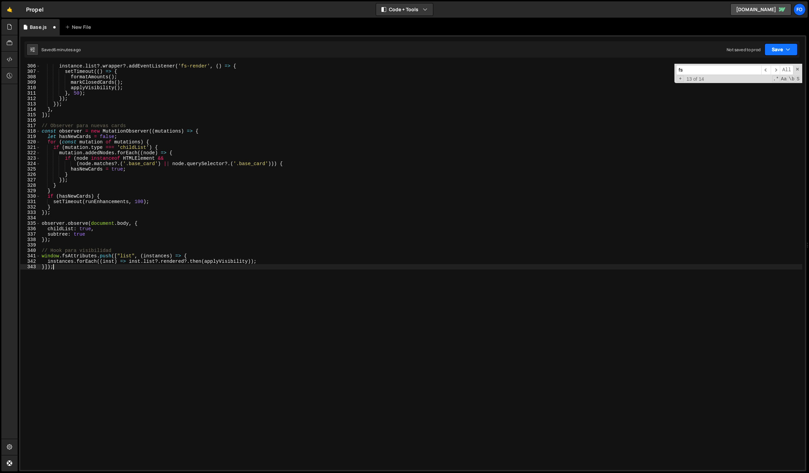
click at [789, 48] on icon "button" at bounding box center [787, 49] width 5 height 7
click at [760, 72] on div "6 minutes ago" at bounding box center [747, 73] width 26 height 6
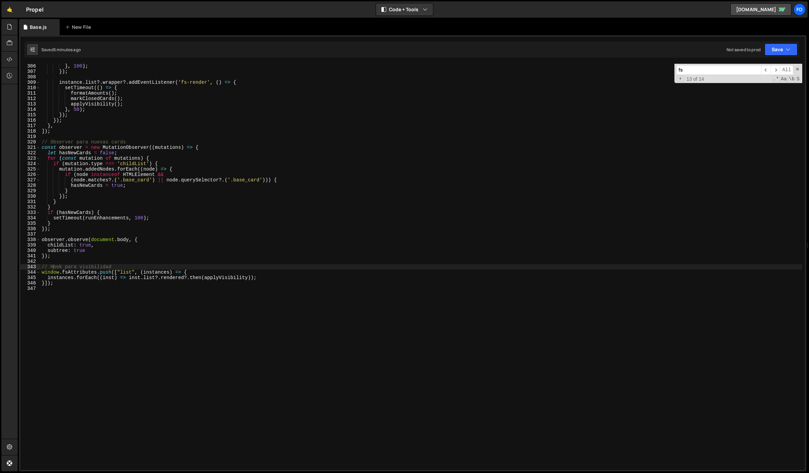
click at [221, 213] on div "} , 100 ) ; }) ; instance . list ?. wrapper ?. addEventListener ( 'fs-render' ,…" at bounding box center [421, 271] width 762 height 417
click at [237, 125] on div "} , 100 ) ; }) ; instance . list ?. wrapper ?. addEventListener ( 'fs-render' ,…" at bounding box center [421, 271] width 762 height 417
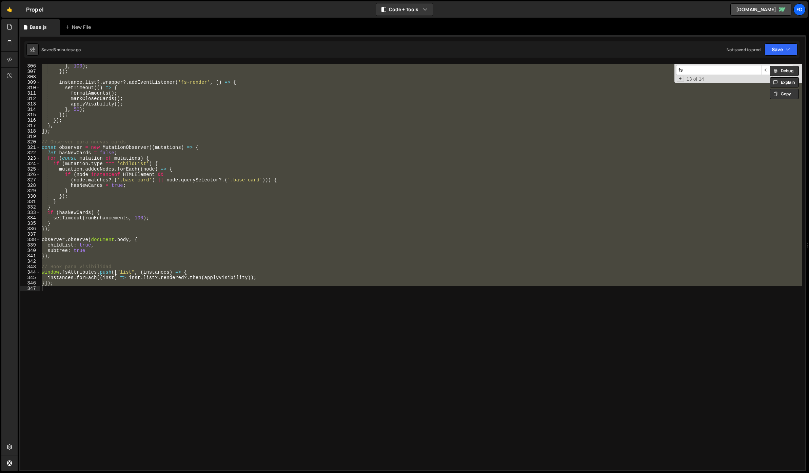
paste textarea ", 1000);"
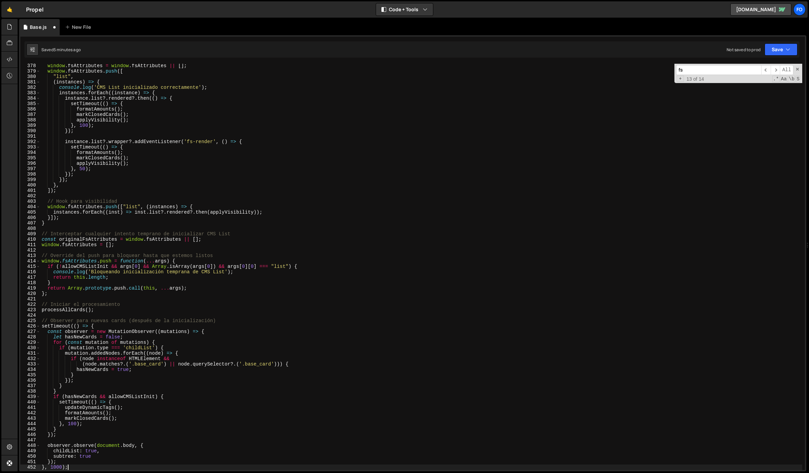
scroll to position [2045, 0]
click at [775, 54] on button "Save" at bounding box center [780, 49] width 33 height 12
click at [771, 68] on div "Save to Staging S" at bounding box center [758, 66] width 70 height 7
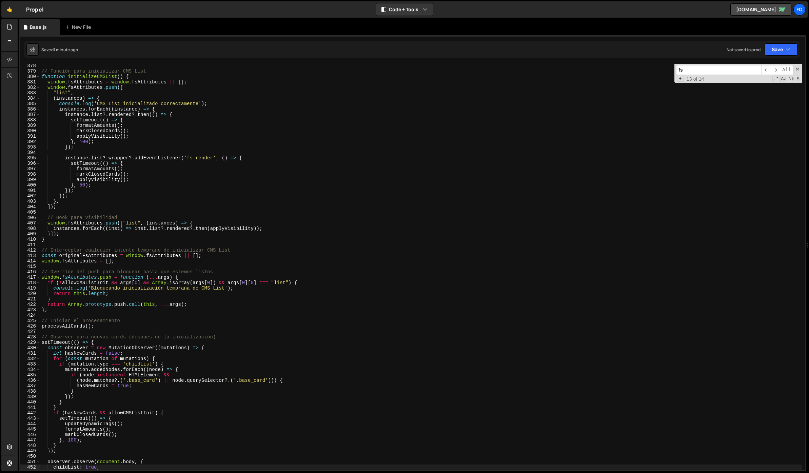
click at [270, 195] on div "// Función para inicializar CMS List function initializeCMSList ( ) { window . …" at bounding box center [421, 271] width 762 height 417
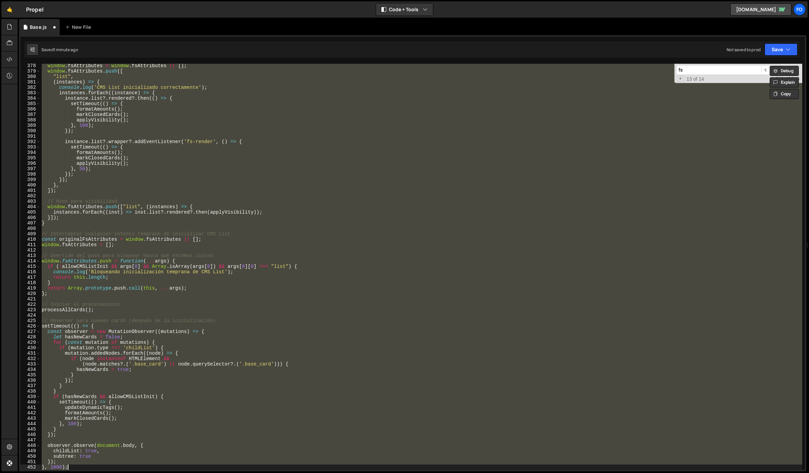
type textarea "}]);"
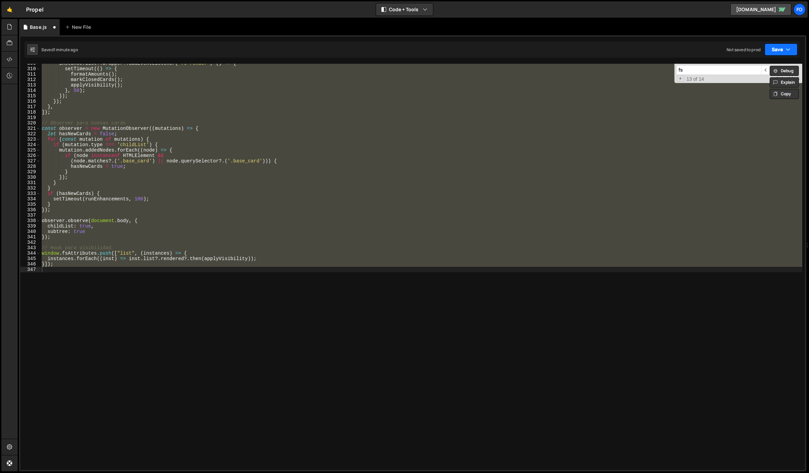
click at [768, 53] on button "Save" at bounding box center [780, 49] width 33 height 12
click at [752, 73] on div "1 minute ago" at bounding box center [746, 73] width 24 height 6
